Goal: Task Accomplishment & Management: Manage account settings

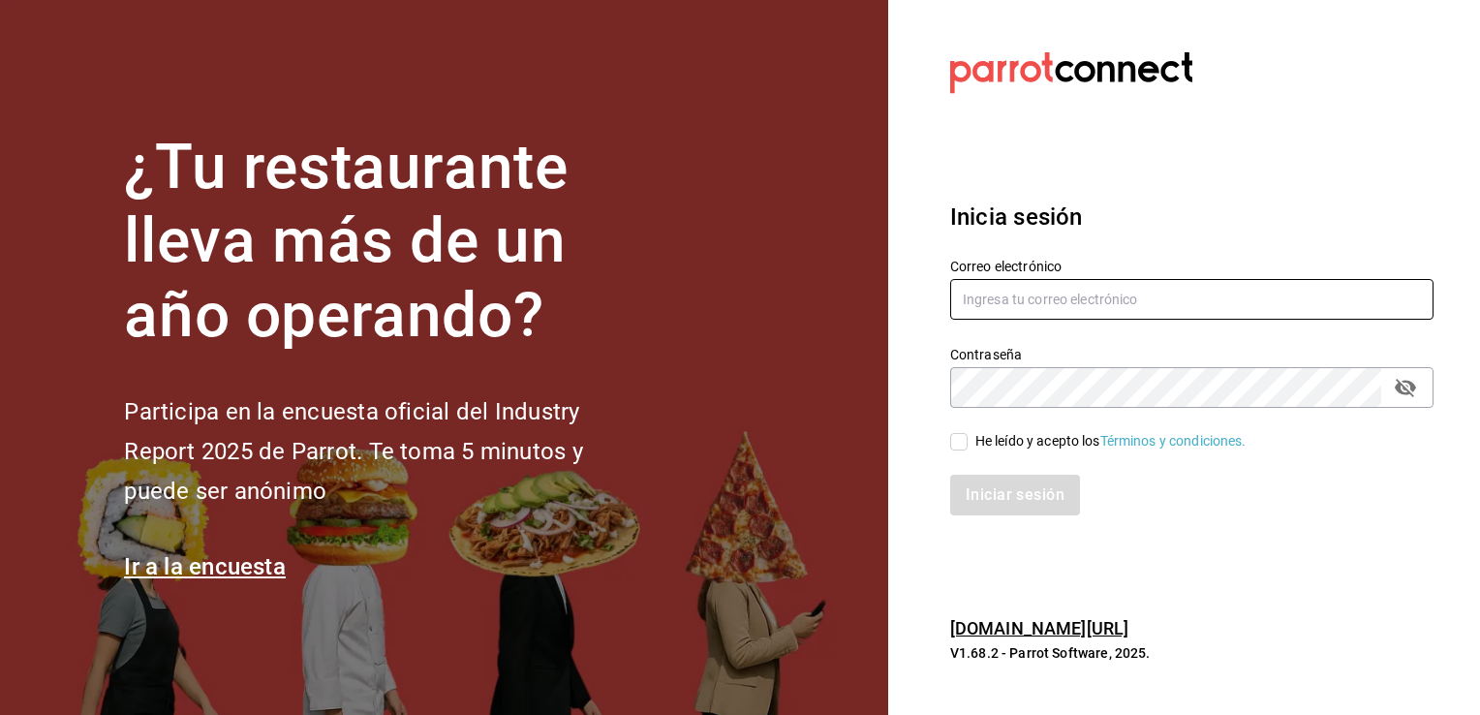
click at [997, 306] on input "text" at bounding box center [1191, 299] width 483 height 41
type input "[EMAIL_ADDRESS][DOMAIN_NAME]"
click at [955, 444] on input "He leído y acepto los Términos y condiciones." at bounding box center [958, 441] width 17 height 17
checkbox input "true"
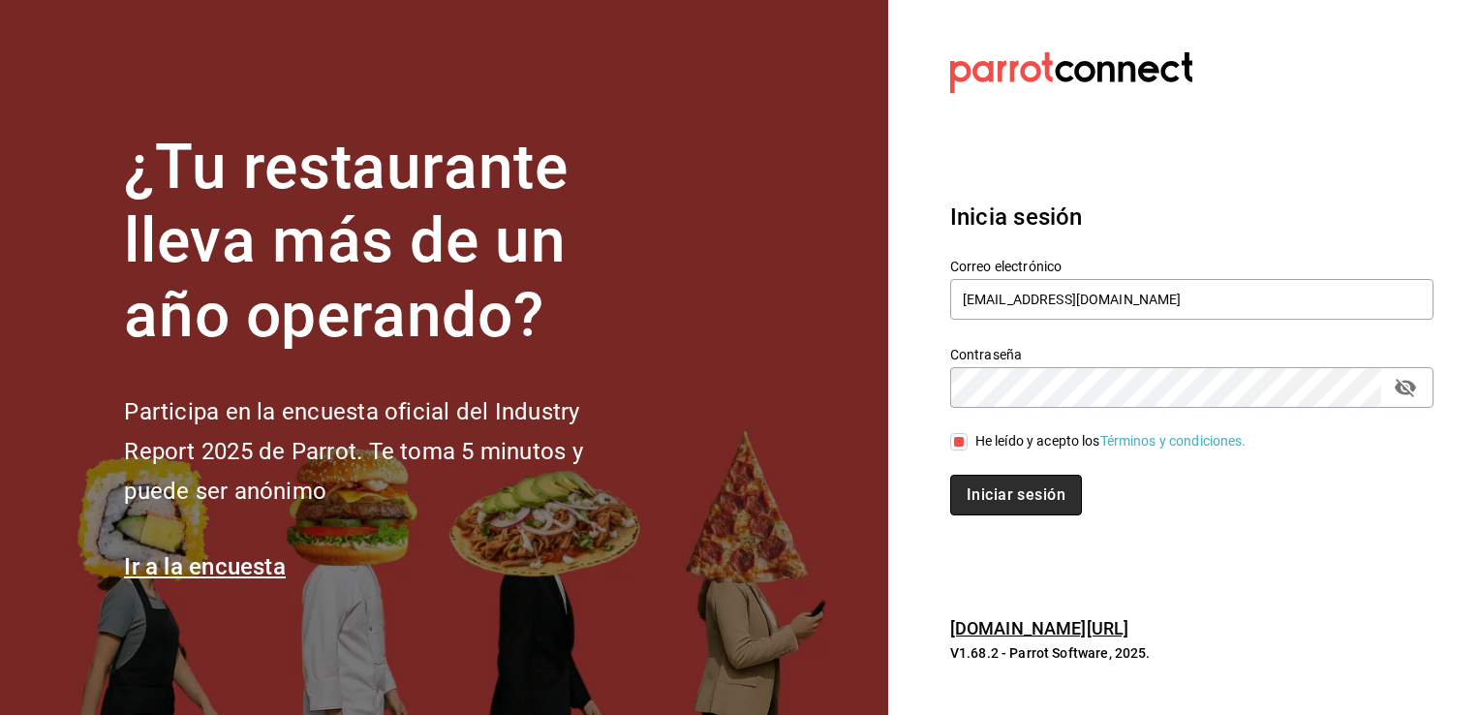
click at [976, 486] on button "Iniciar sesión" at bounding box center [1016, 495] width 132 height 41
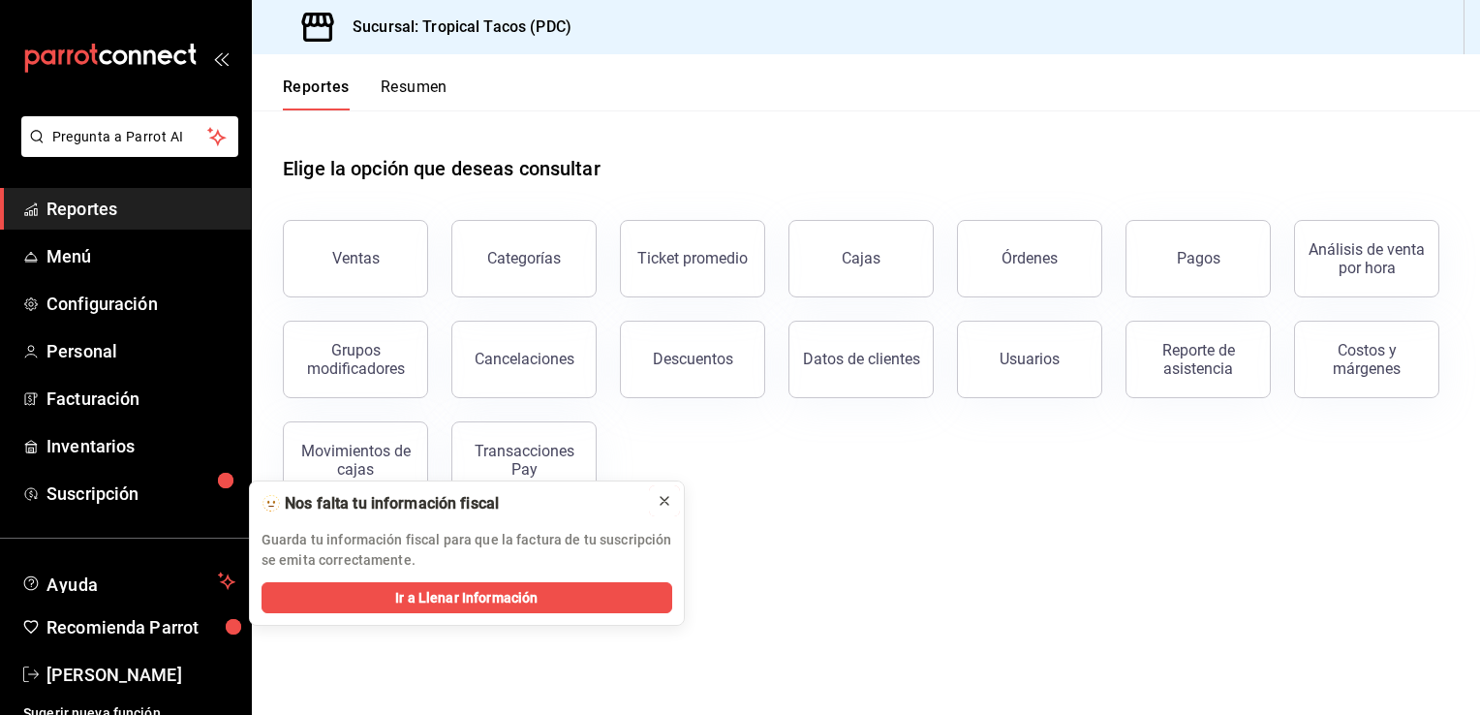
click at [660, 498] on icon at bounding box center [664, 500] width 15 height 15
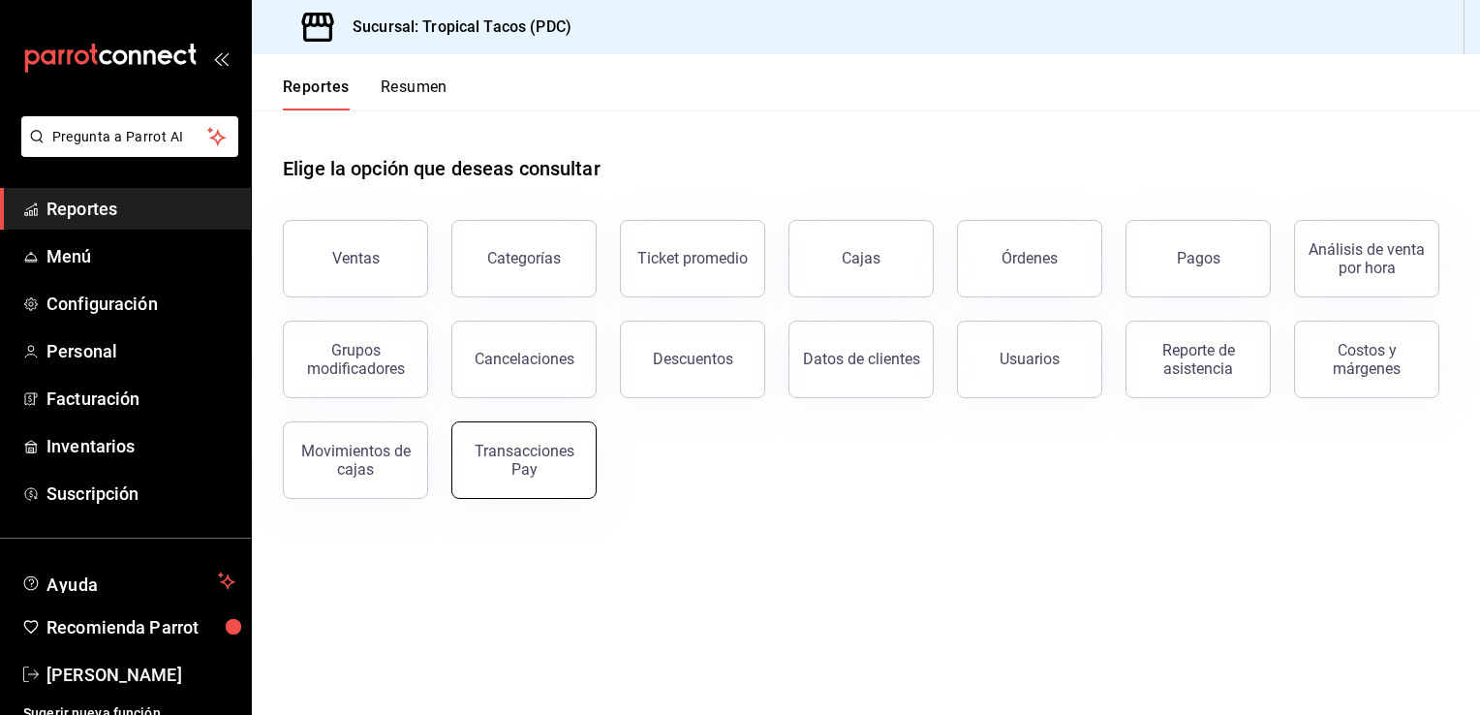
click at [505, 447] on div "Transacciones Pay" at bounding box center [524, 460] width 120 height 37
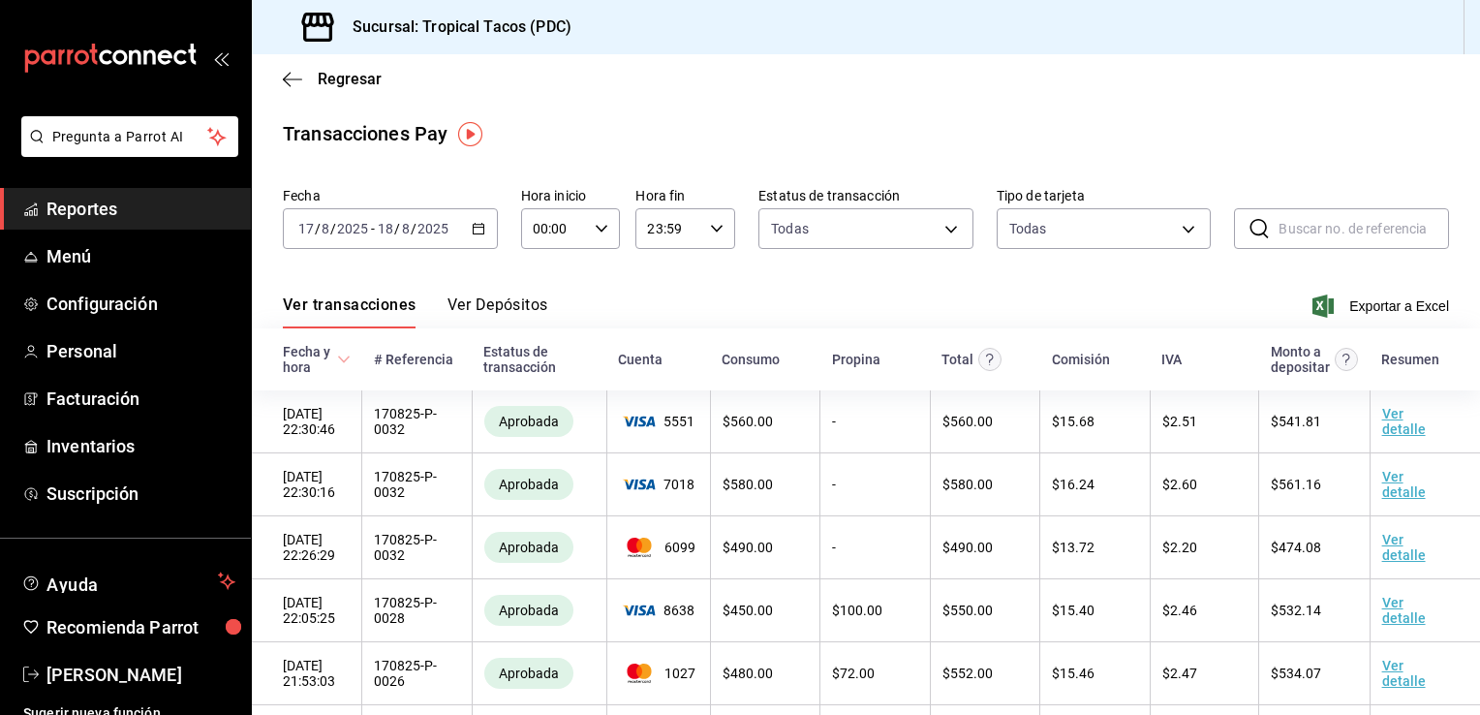
click at [516, 305] on button "Ver Depósitos" at bounding box center [498, 311] width 101 height 33
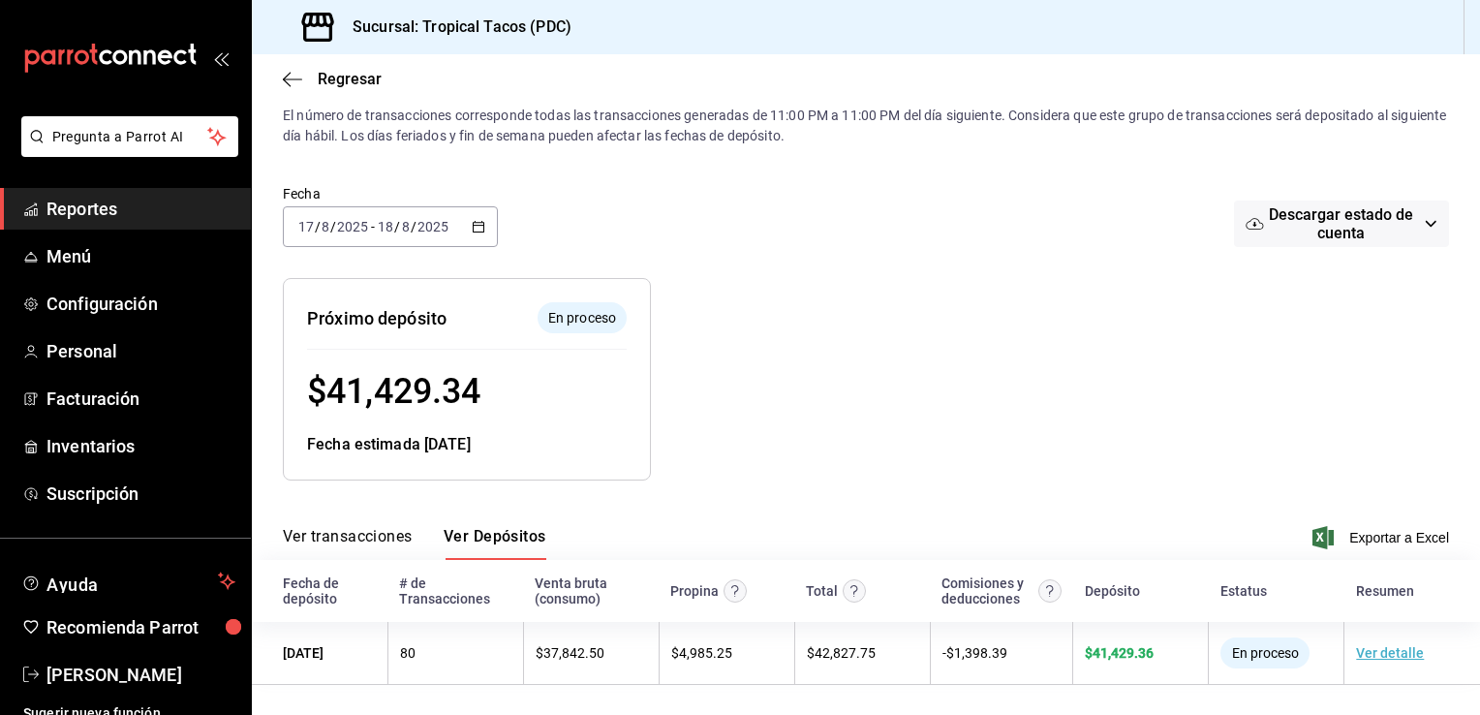
scroll to position [44, 0]
click at [1042, 590] on circle "Contempla comisión de ventas y propinas, IVA, cancelaciones y devoluciones." at bounding box center [1049, 590] width 22 height 22
